Goal: Obtain resource: Obtain resource

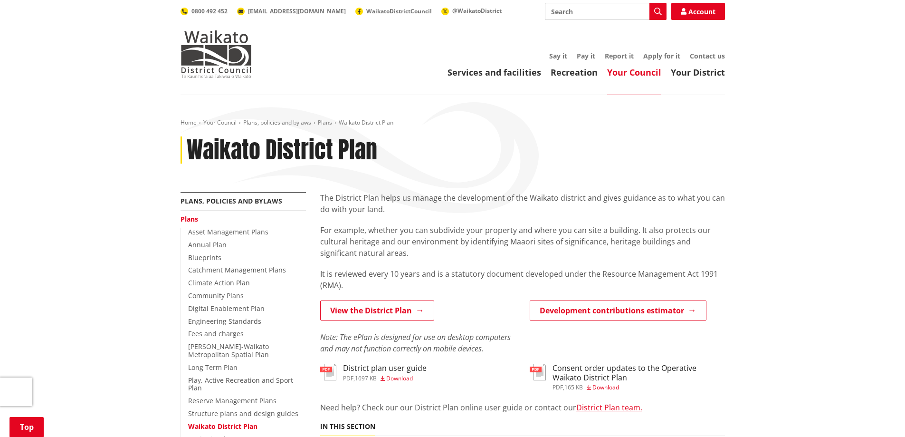
scroll to position [253, 0]
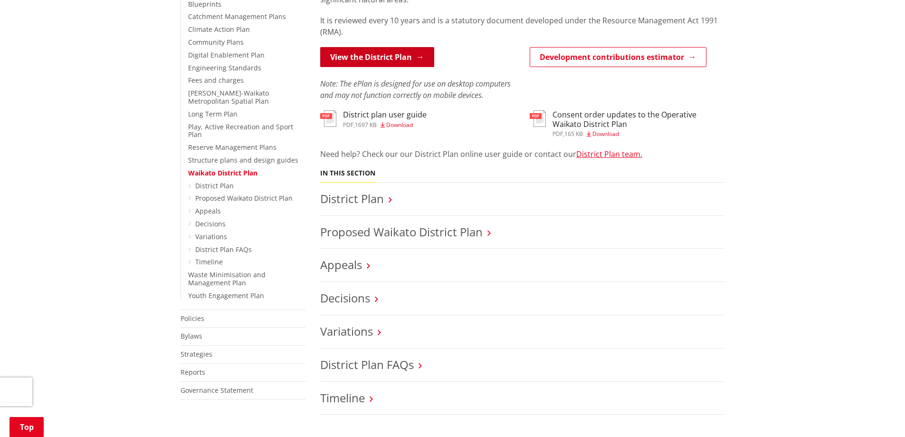
click at [378, 60] on link "View the District Plan" at bounding box center [377, 57] width 114 height 20
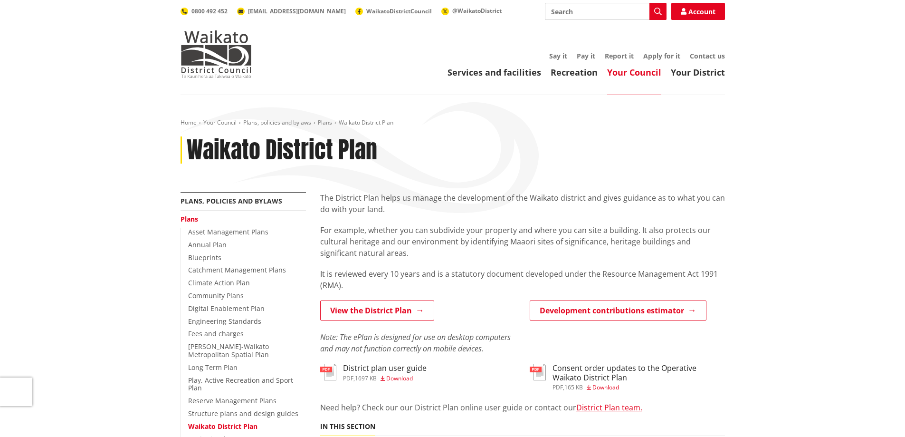
scroll to position [253, 0]
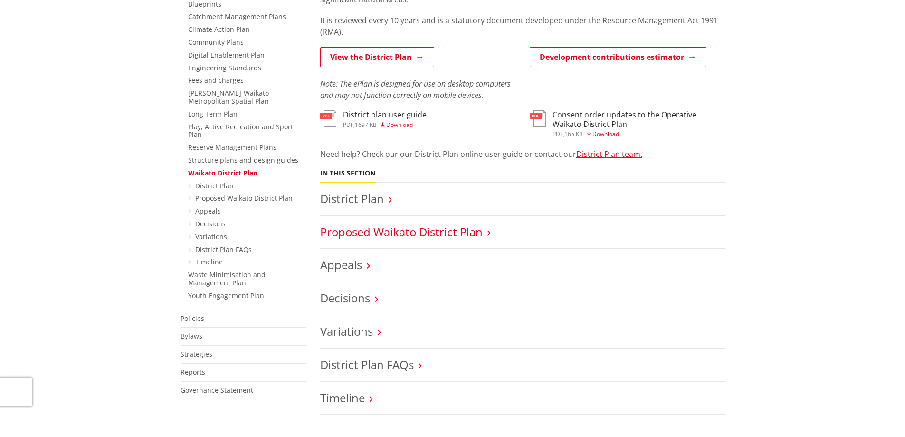
click at [399, 232] on link "Proposed Waikato District Plan" at bounding box center [401, 232] width 163 height 16
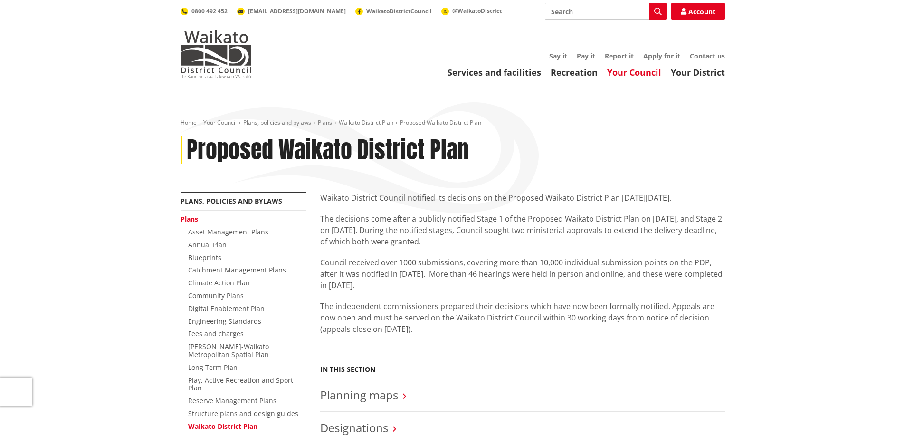
scroll to position [253, 0]
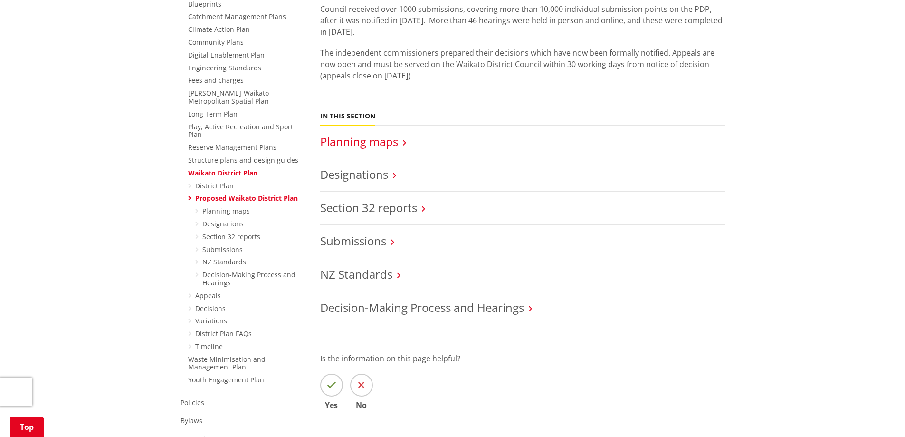
click at [356, 142] on link "Planning maps" at bounding box center [359, 142] width 78 height 16
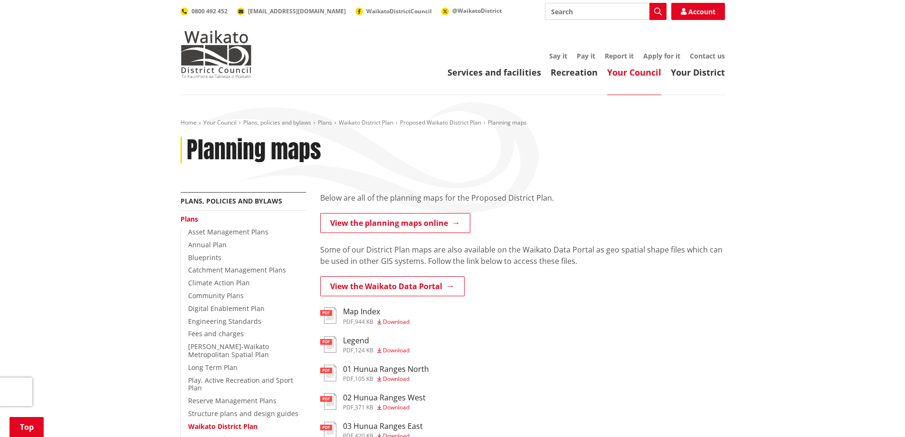
scroll to position [253, 0]
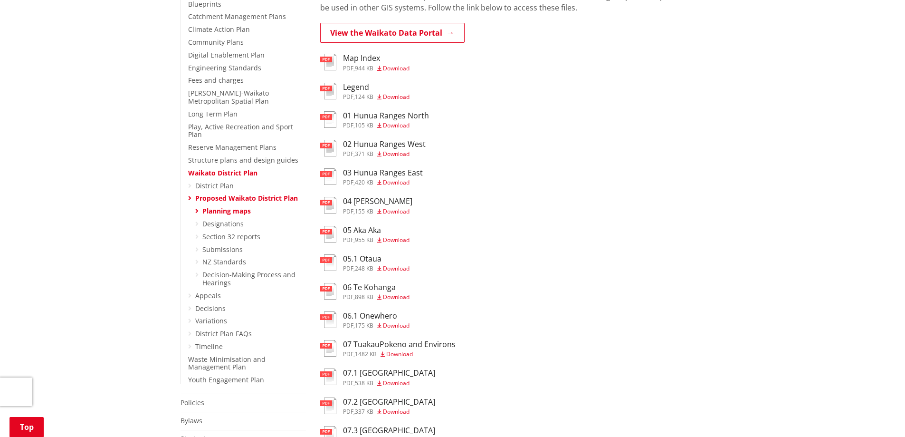
click at [357, 59] on h3 "Map Index" at bounding box center [376, 58] width 67 height 9
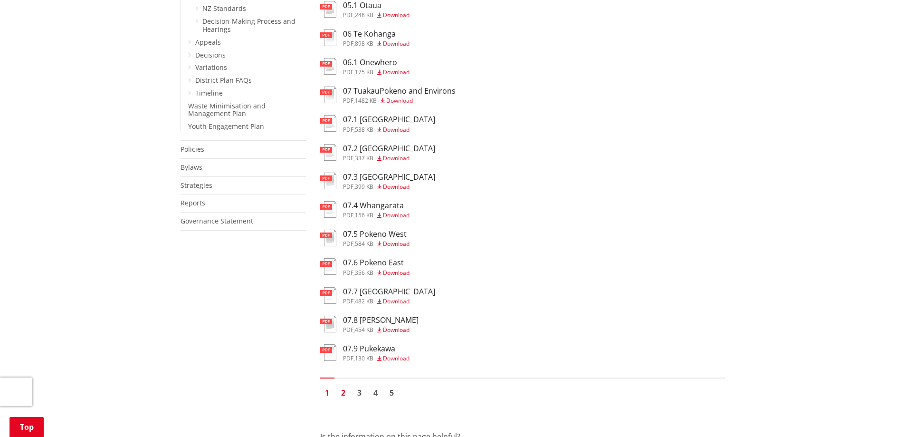
click at [345, 392] on link "2" at bounding box center [344, 392] width 14 height 14
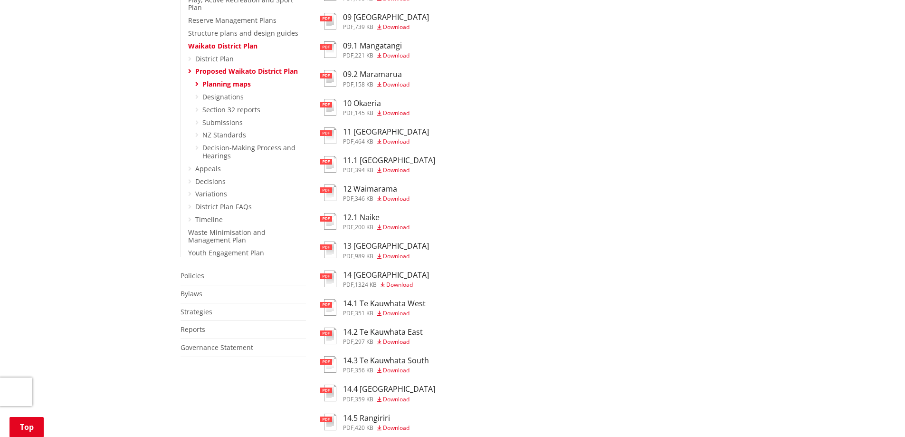
scroll to position [253, 0]
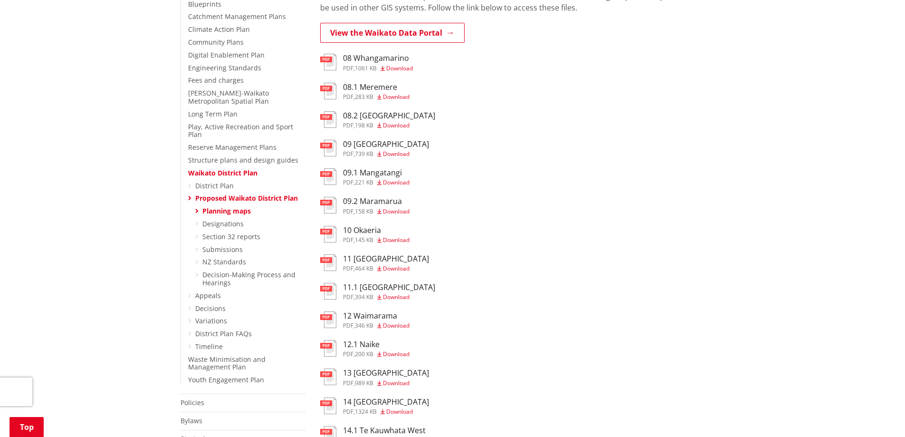
click at [395, 123] on span "Download" at bounding box center [396, 125] width 27 height 8
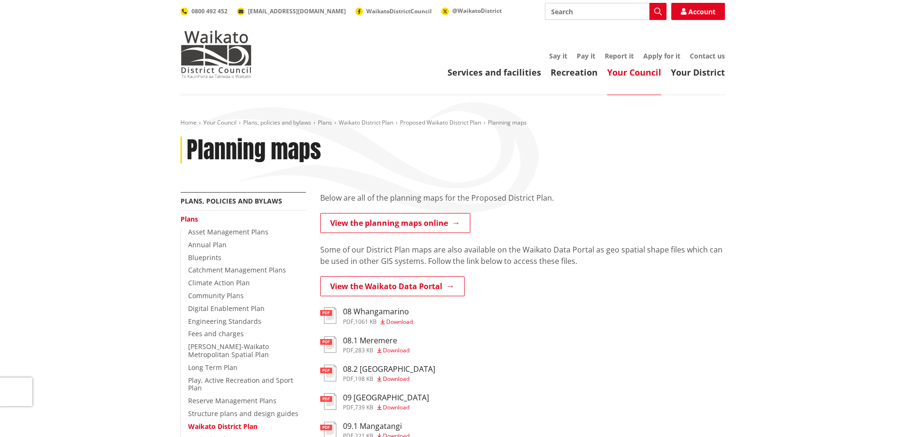
scroll to position [253, 0]
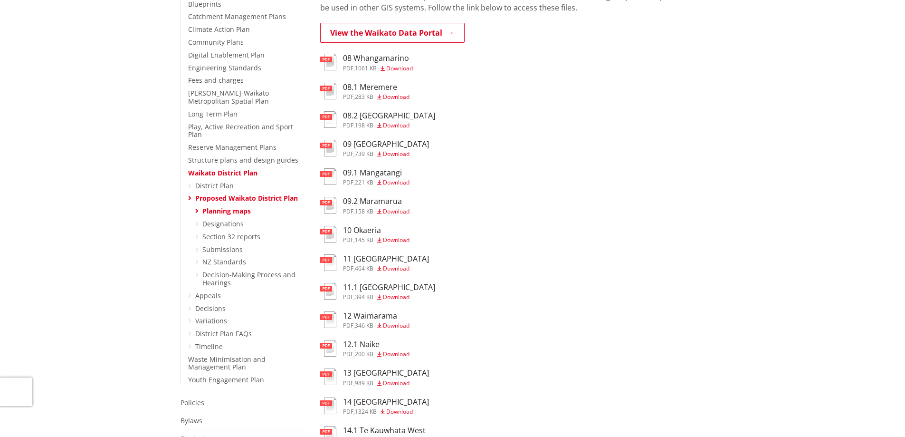
click at [380, 117] on h3 "08.2 [GEOGRAPHIC_DATA]" at bounding box center [389, 115] width 92 height 9
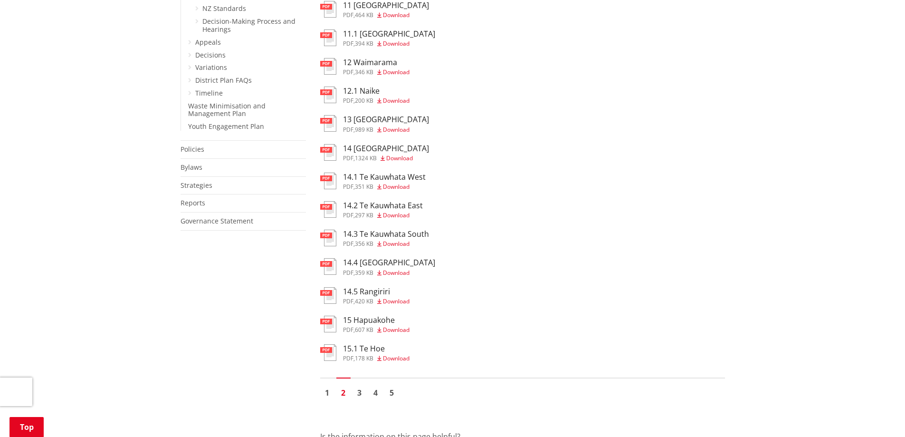
scroll to position [761, 0]
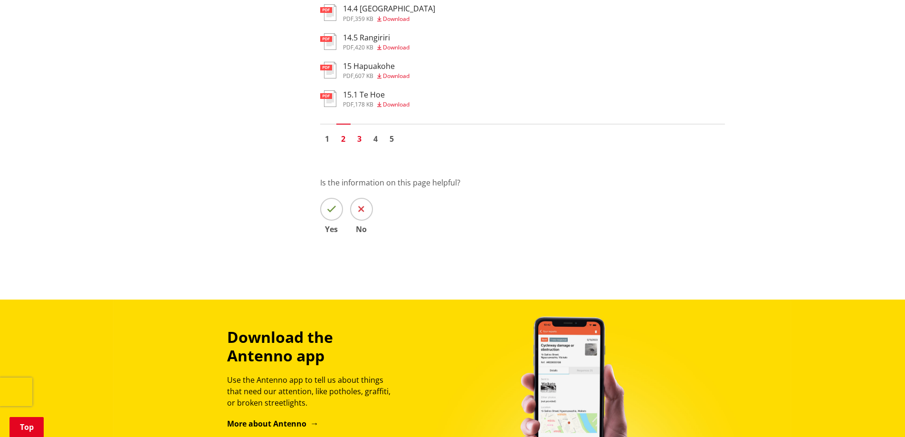
click at [360, 137] on link "3" at bounding box center [360, 139] width 14 height 14
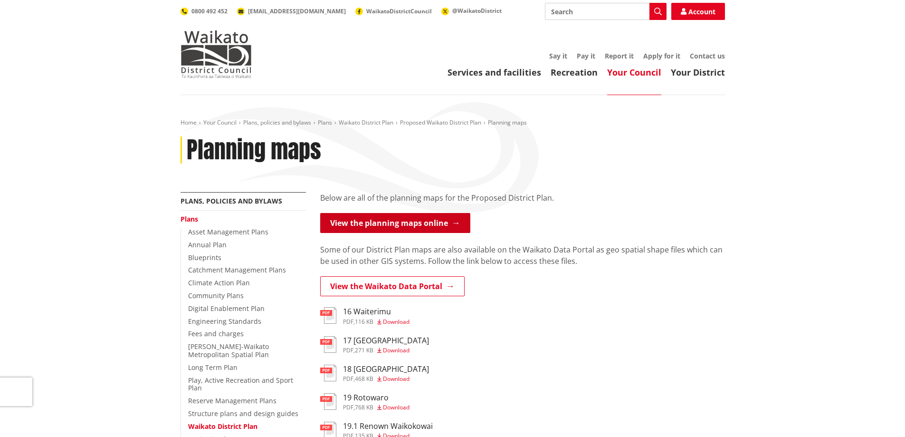
click at [423, 221] on link "View the planning maps online" at bounding box center [395, 223] width 150 height 20
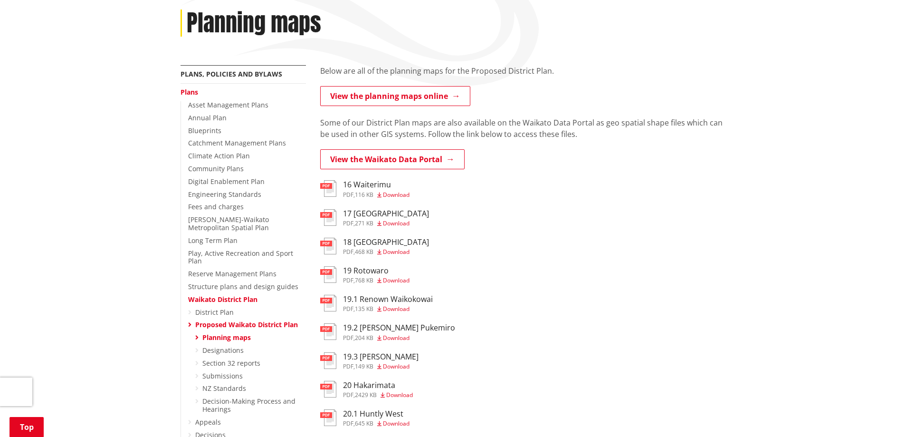
click at [231, 295] on link "Waikato District Plan" at bounding box center [222, 299] width 69 height 9
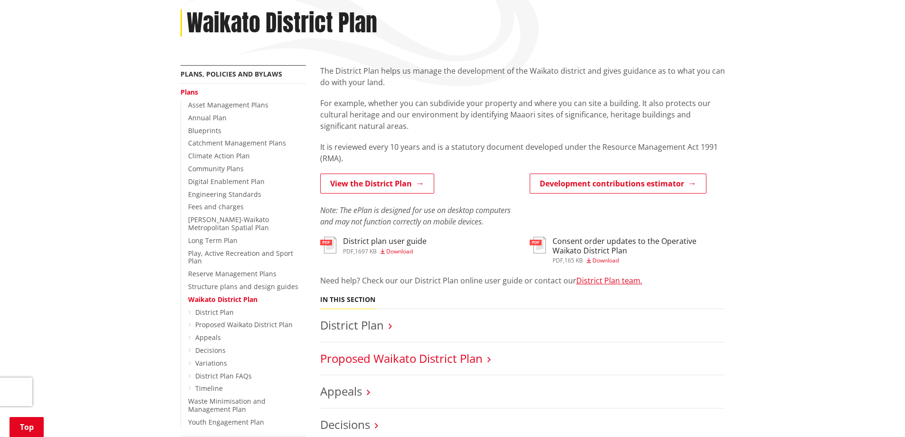
scroll to position [253, 0]
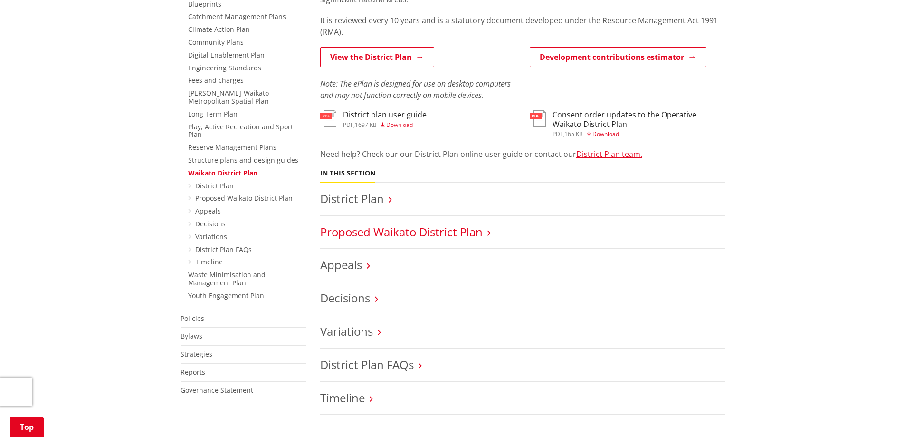
click at [395, 230] on link "Proposed Waikato District Plan" at bounding box center [401, 232] width 163 height 16
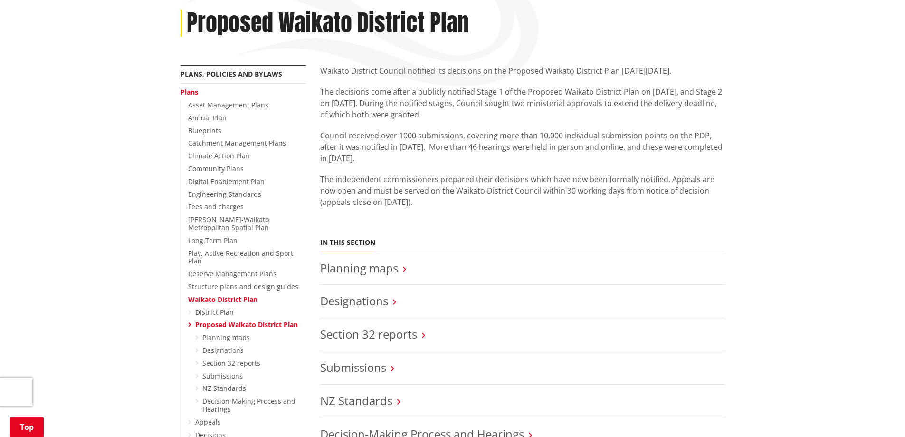
scroll to position [253, 0]
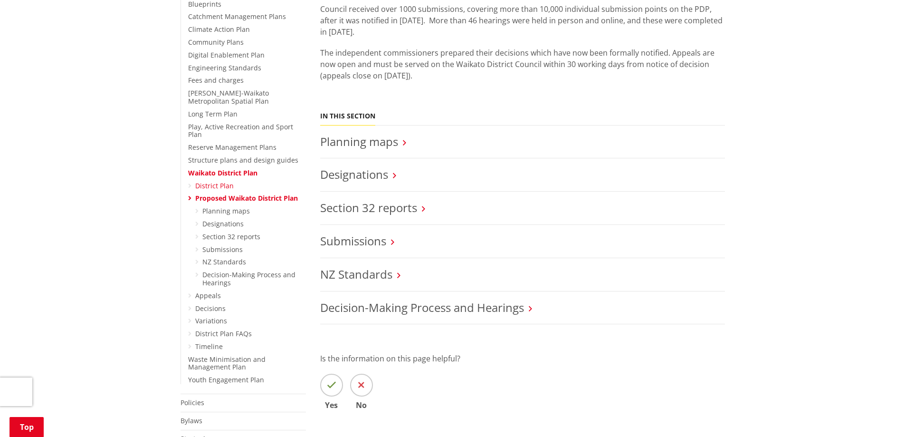
click at [217, 181] on link "District Plan" at bounding box center [214, 185] width 39 height 9
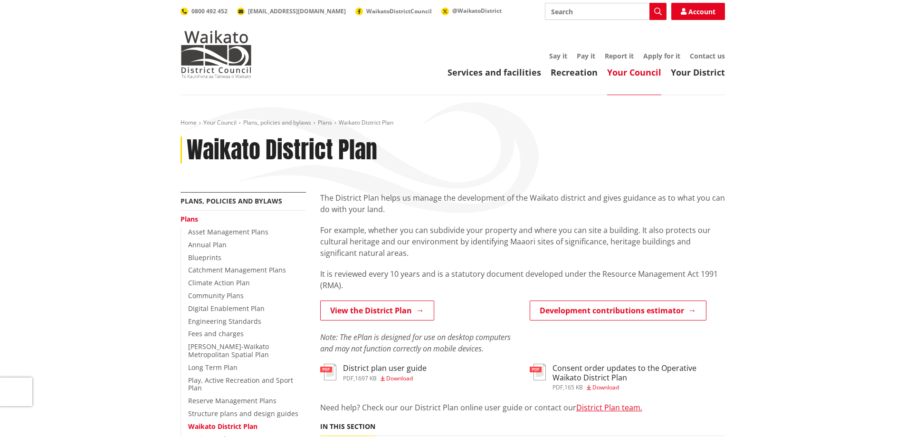
scroll to position [253, 0]
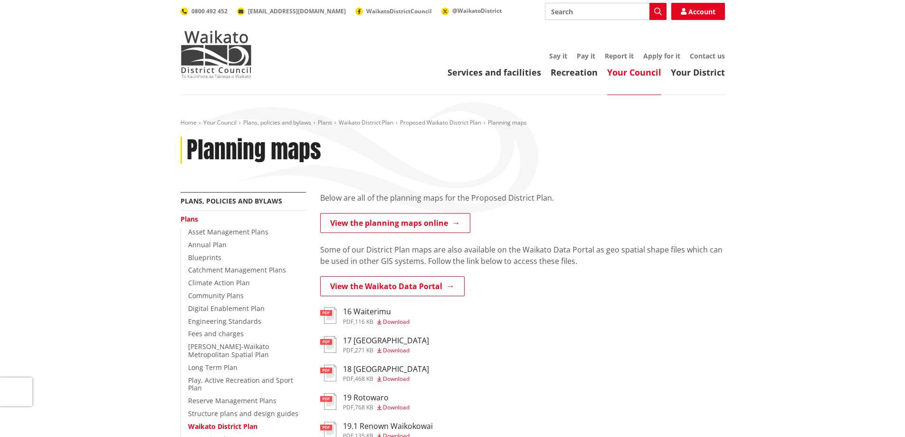
scroll to position [127, 0]
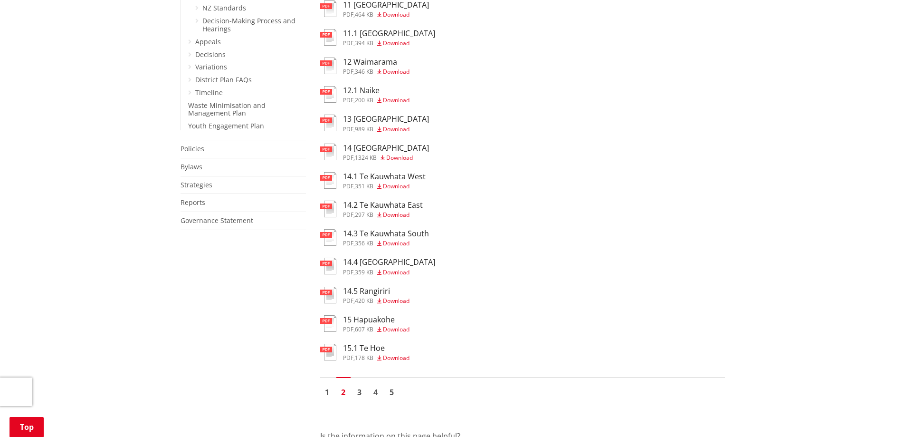
scroll to position [634, 0]
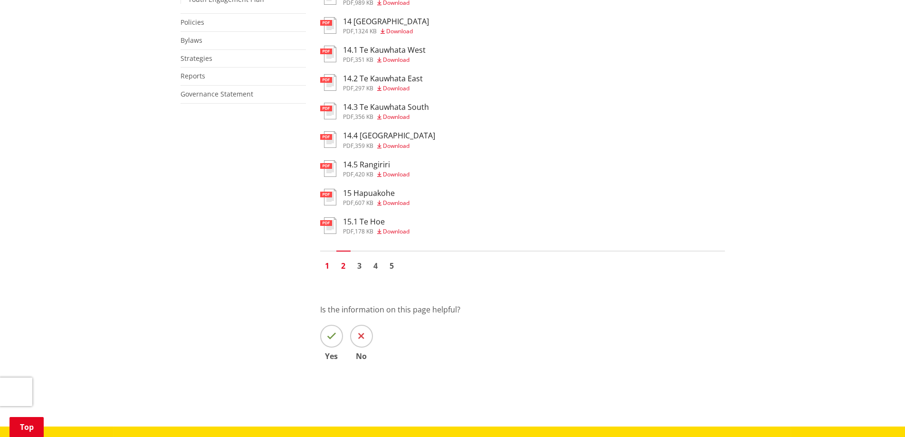
click at [327, 264] on link "1" at bounding box center [327, 266] width 14 height 14
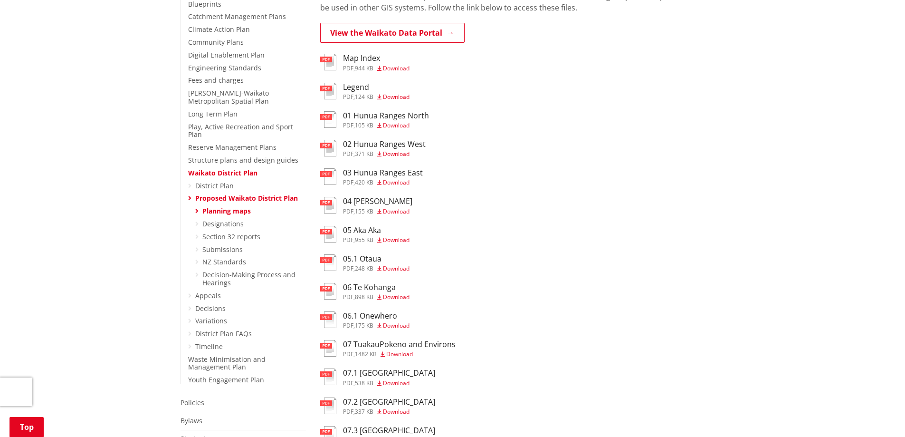
scroll to position [507, 0]
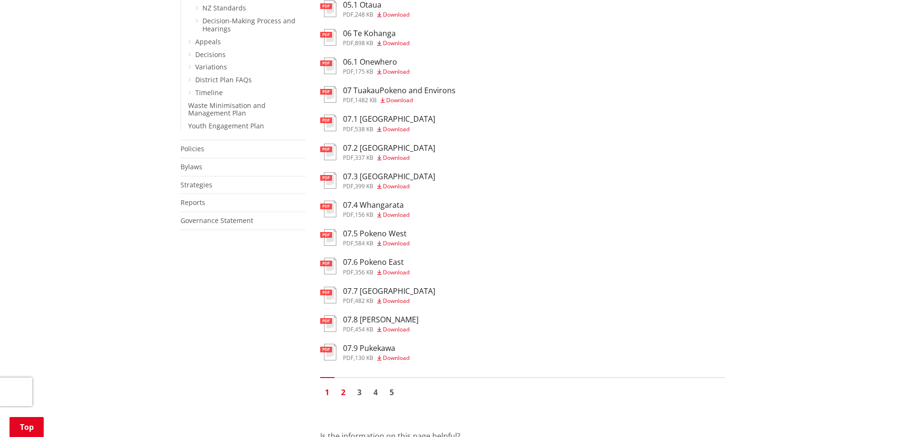
click at [343, 393] on link "2" at bounding box center [344, 392] width 14 height 14
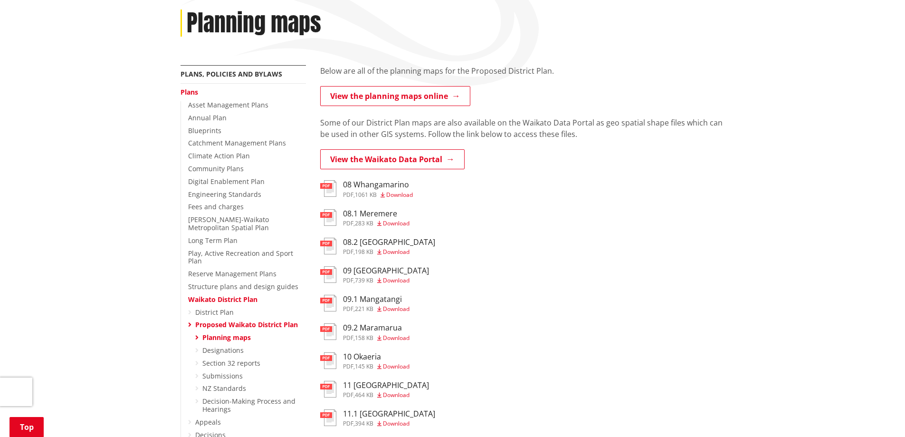
scroll to position [253, 0]
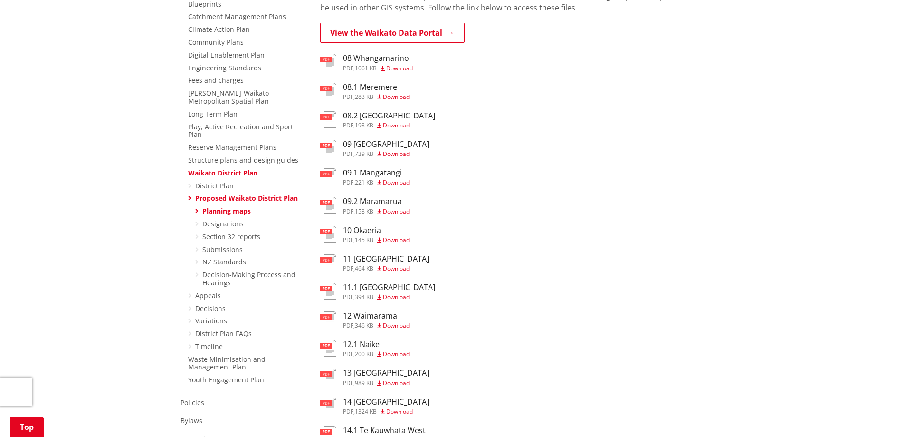
click at [372, 115] on h3 "08.2 [GEOGRAPHIC_DATA]" at bounding box center [389, 115] width 92 height 9
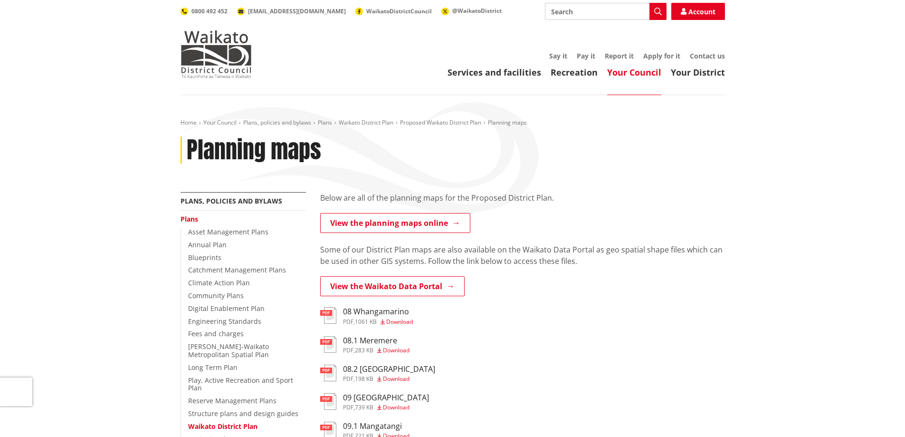
scroll to position [253, 0]
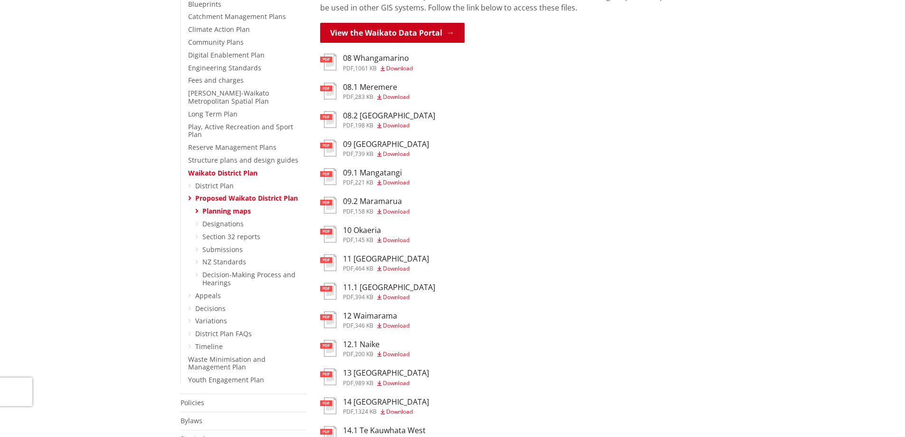
click at [414, 29] on link "View the Waikato Data Portal" at bounding box center [392, 33] width 144 height 20
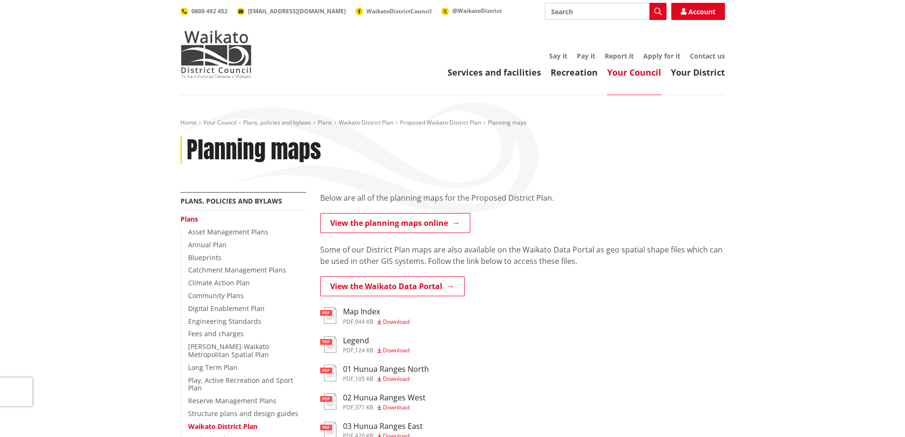
scroll to position [507, 0]
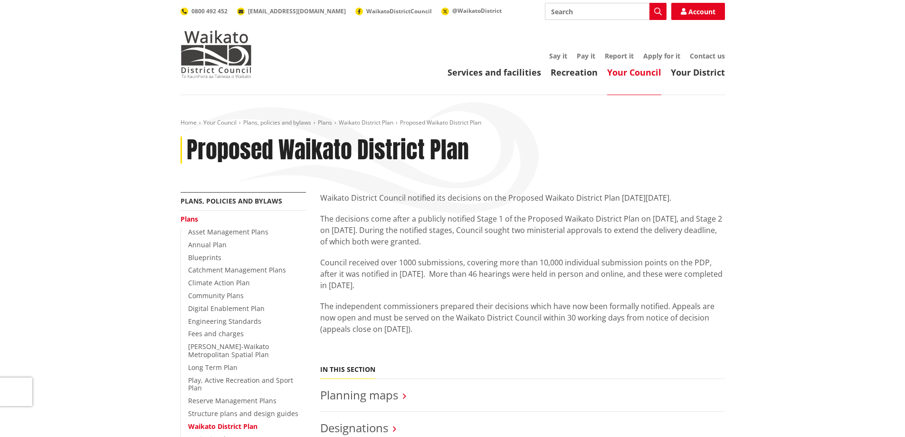
scroll to position [253, 0]
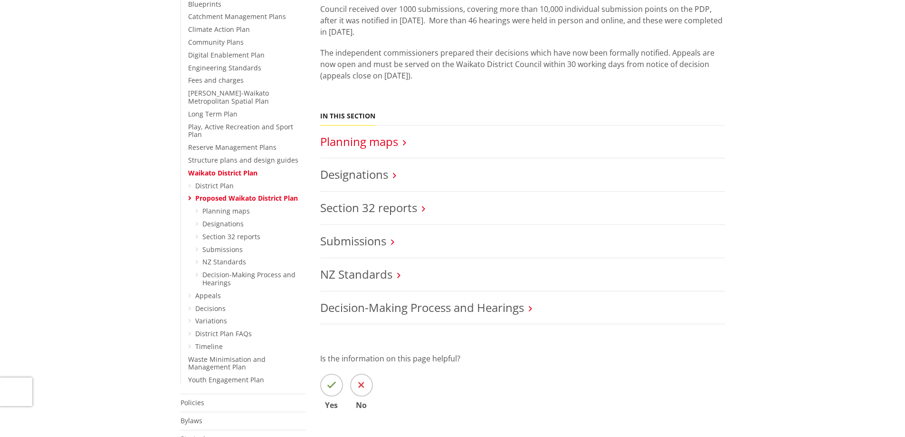
click at [367, 142] on link "Planning maps" at bounding box center [359, 142] width 78 height 16
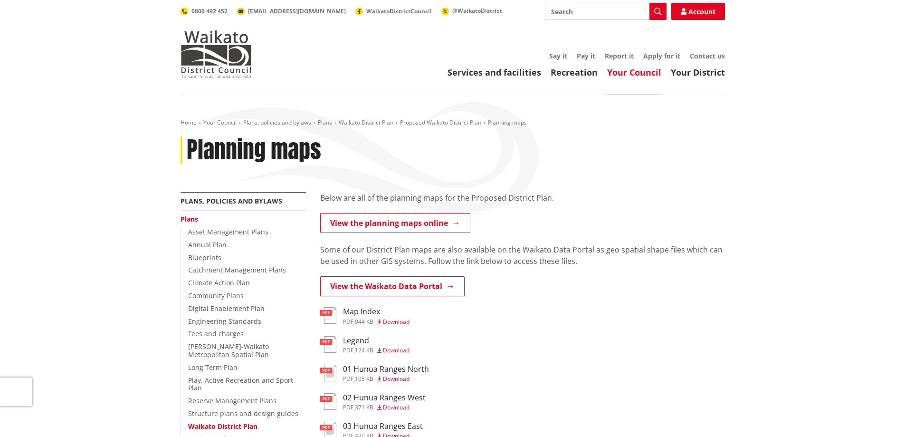
click at [402, 347] on span "Download" at bounding box center [396, 350] width 27 height 8
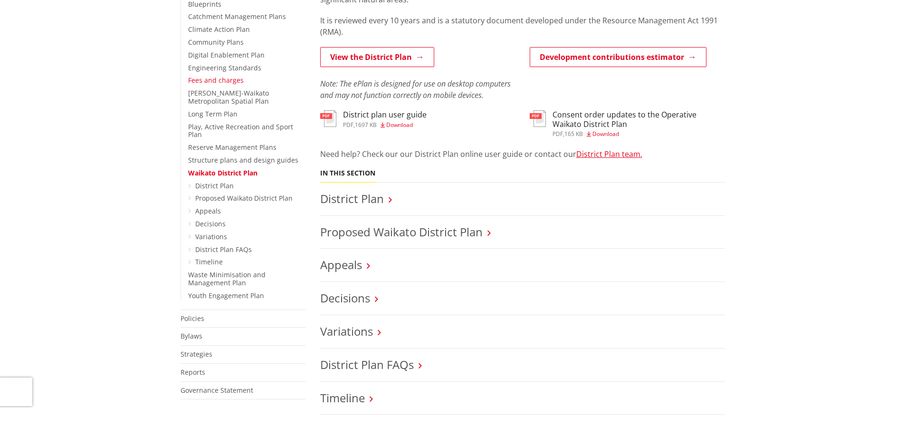
scroll to position [253, 0]
